Goal: Communication & Community: Answer question/provide support

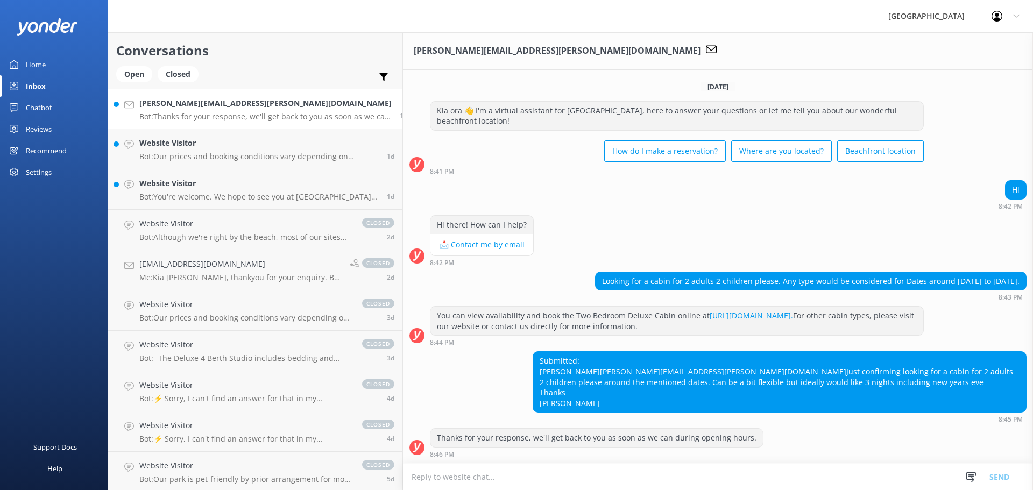
scroll to position [18, 0]
click at [405, 353] on div "Submitted: [PERSON_NAME] [PERSON_NAME][EMAIL_ADDRESS][PERSON_NAME][DOMAIN_NAME]…" at bounding box center [718, 387] width 630 height 72
click at [403, 477] on textarea at bounding box center [718, 477] width 630 height 26
click at [403, 477] on textarea "Kia ora [PERSON_NAME]" at bounding box center [718, 476] width 630 height 27
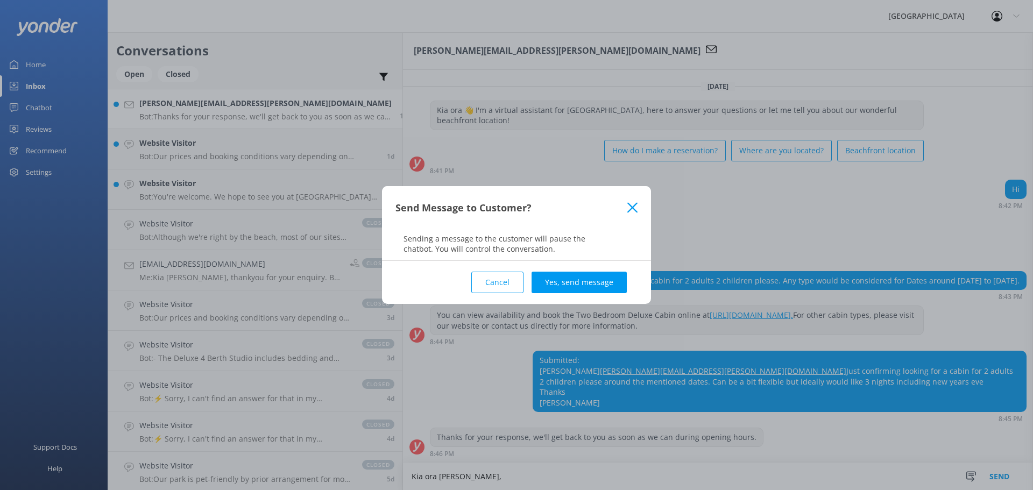
click at [500, 275] on button "Cancel" at bounding box center [497, 283] width 52 height 22
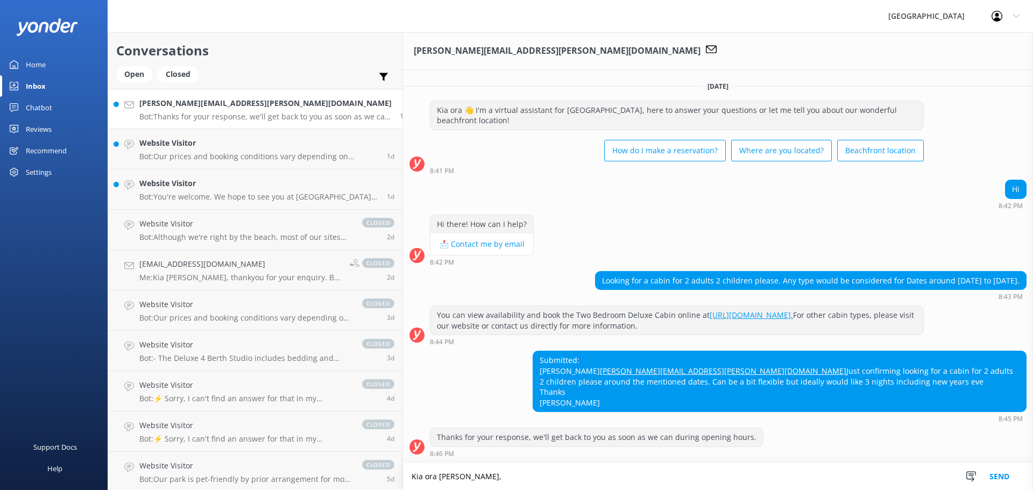
click at [419, 477] on textarea "Kia ora [PERSON_NAME]," at bounding box center [718, 476] width 630 height 27
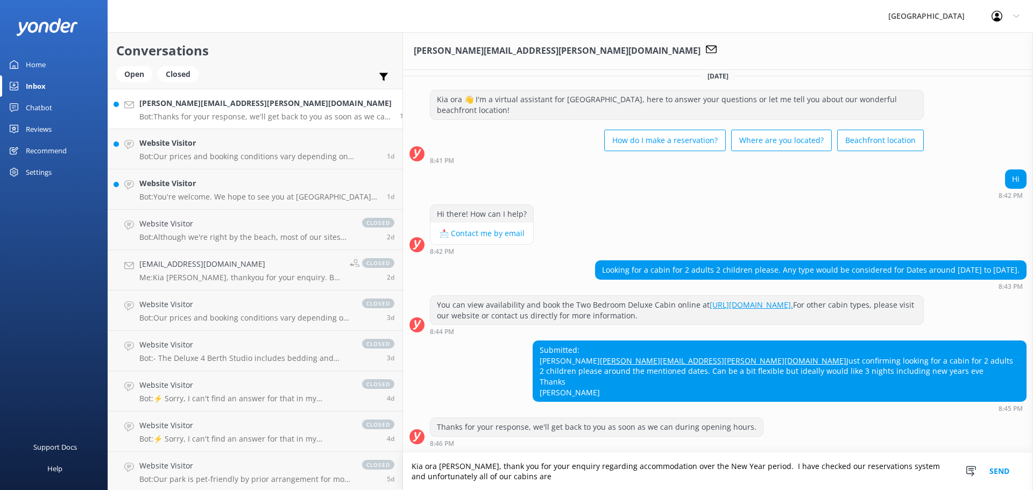
scroll to position [29, 0]
click at [550, 479] on textarea "Kia ora [PERSON_NAME], thank you for your enquiry regarding accommodation over …" at bounding box center [718, 471] width 630 height 37
click at [608, 479] on textarea "Kia ora [PERSON_NAME], thank you for your enquiry regarding accommodation over …" at bounding box center [718, 471] width 630 height 37
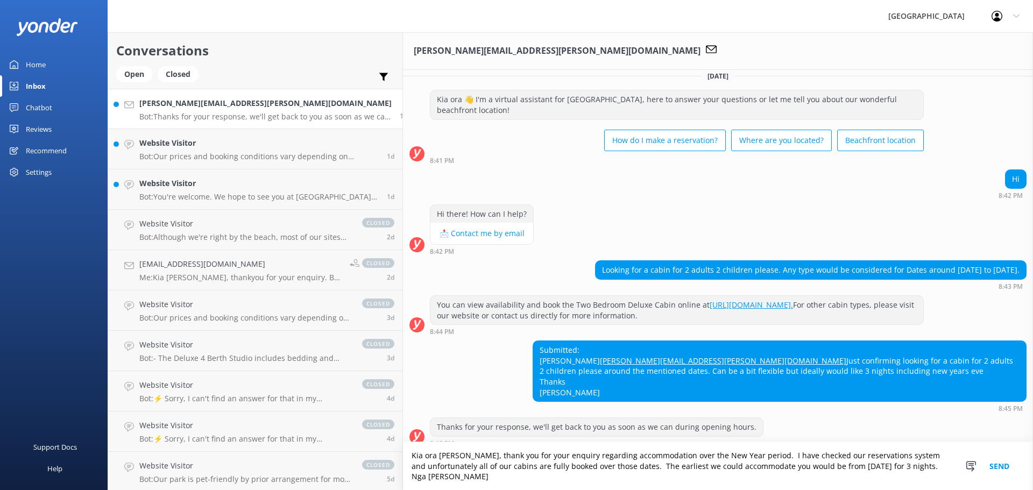
click at [737, 478] on textarea "Kia ora [PERSON_NAME], thank you for your enquiry regarding accommodation over …" at bounding box center [718, 466] width 630 height 48
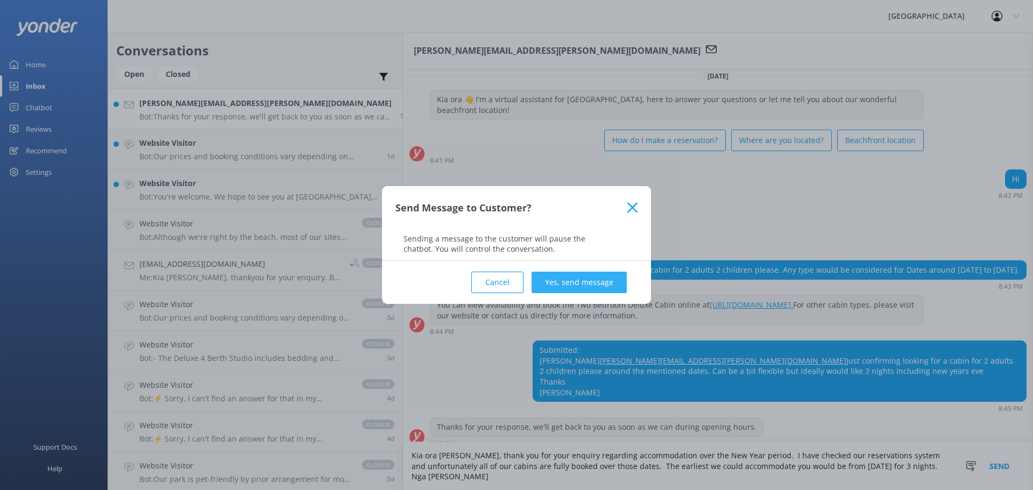
type textarea "Kia ora [PERSON_NAME], thank you for your enquiry regarding accommodation over …"
click at [569, 279] on button "Yes, send message" at bounding box center [579, 283] width 95 height 22
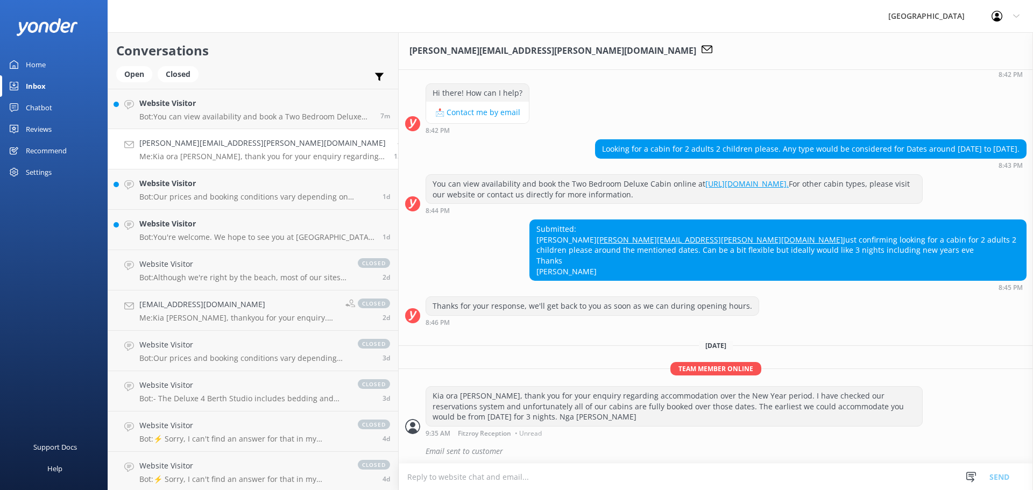
scroll to position [153, 0]
